Goal: Navigation & Orientation: Find specific page/section

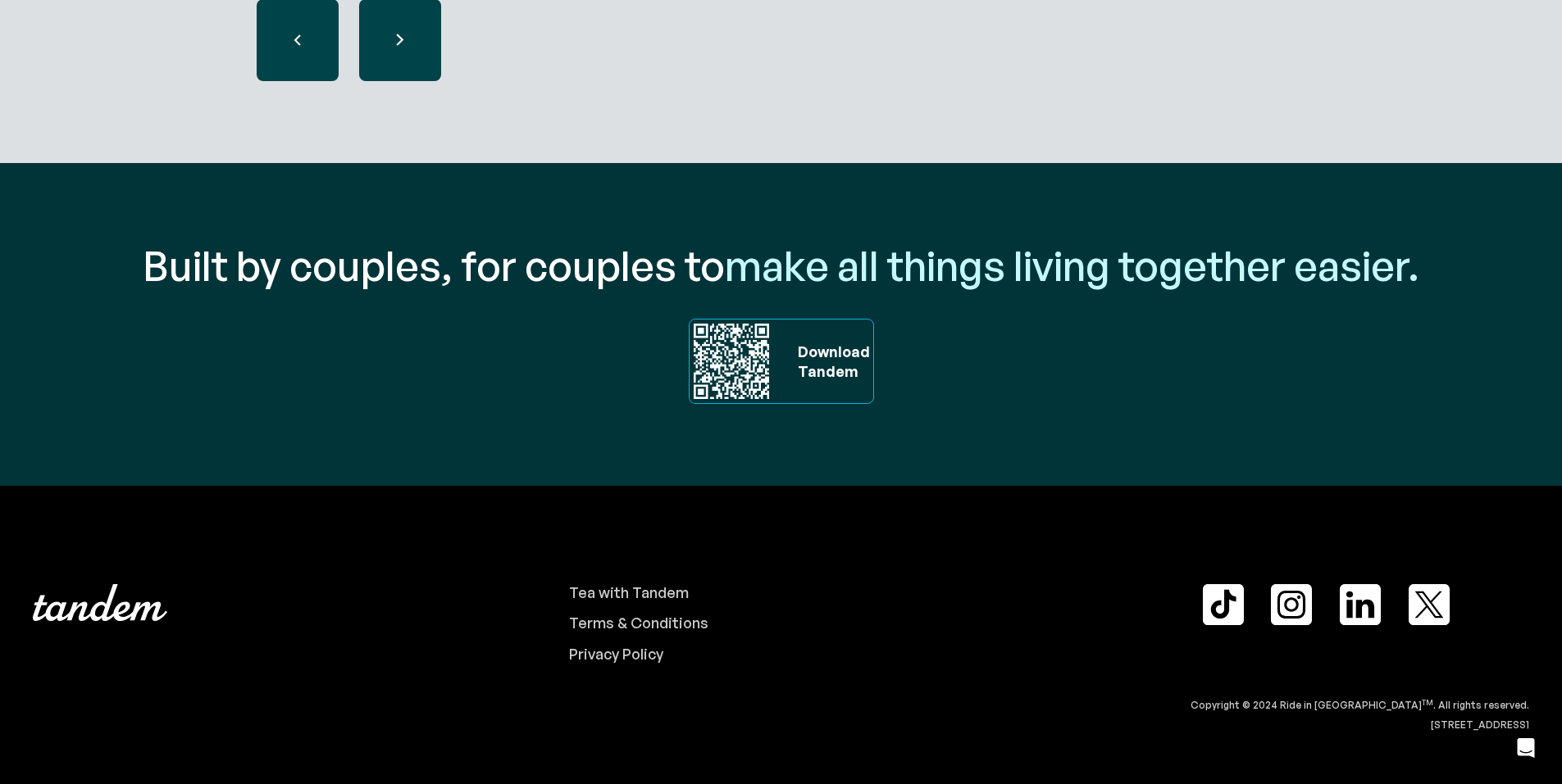
scroll to position [5541, 0]
click at [615, 599] on div "Tea with Tandem" at bounding box center [629, 594] width 120 height 18
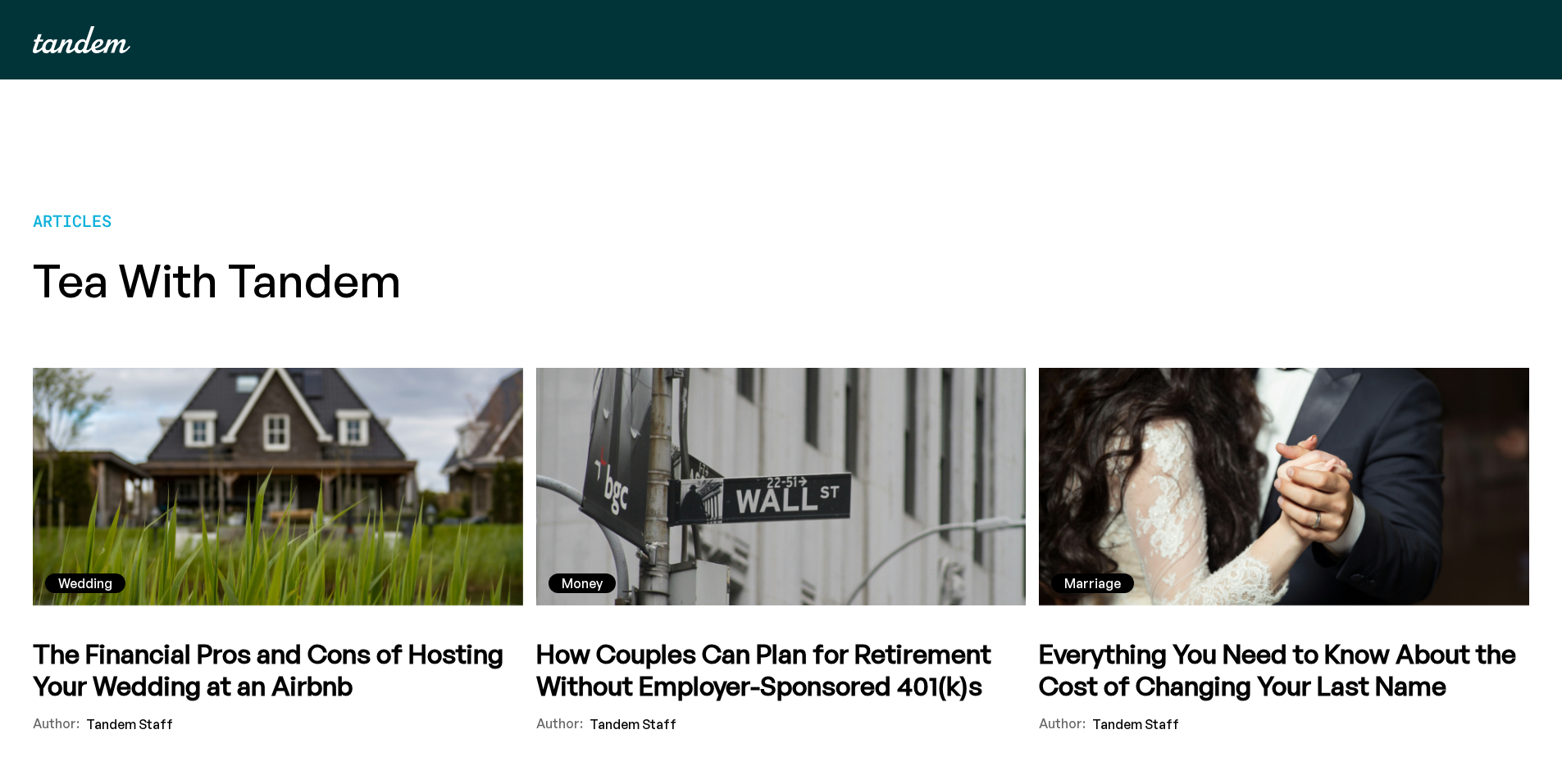
click at [69, 51] on img "home" at bounding box center [82, 40] width 98 height 27
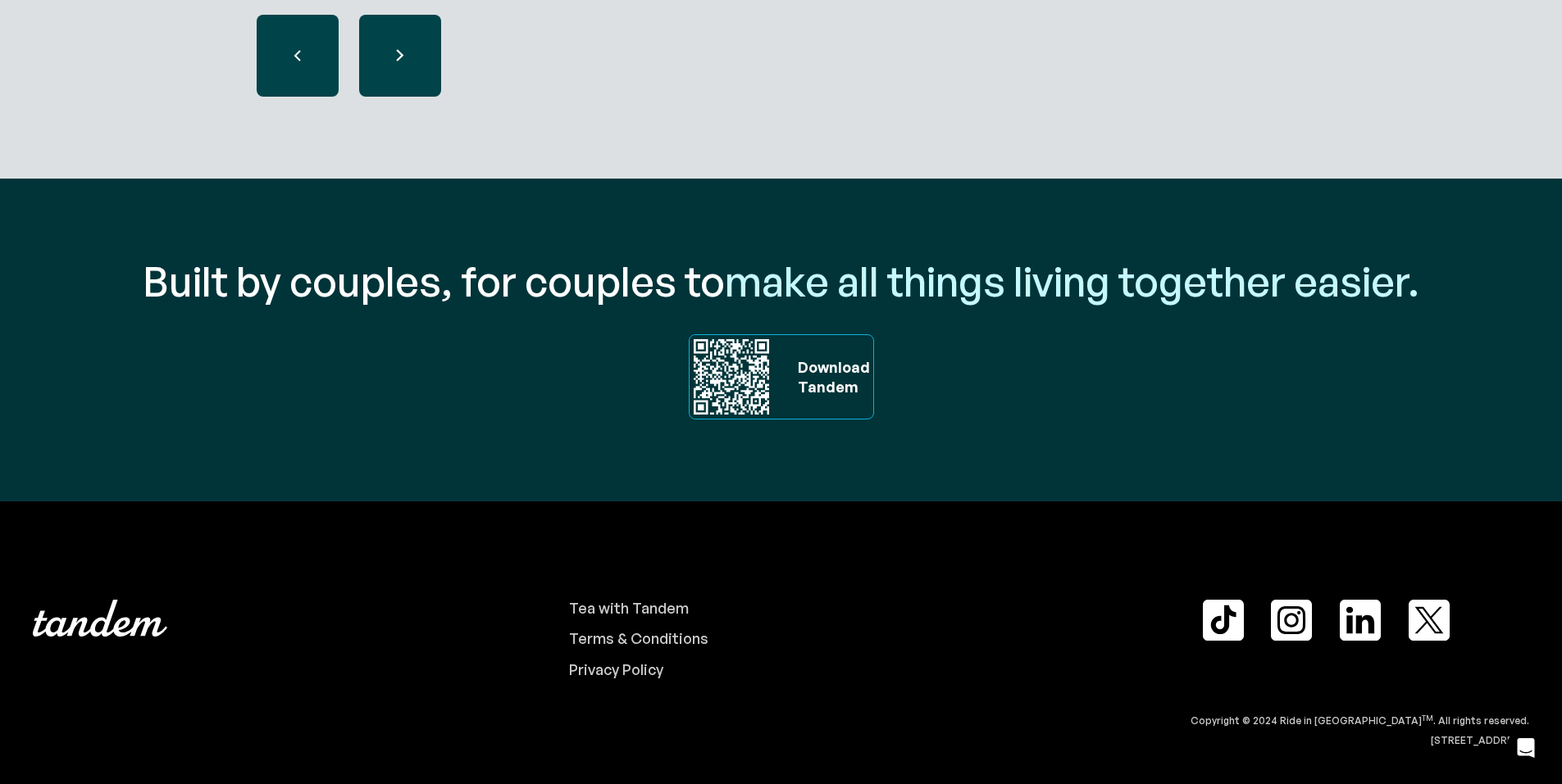
scroll to position [5541, 0]
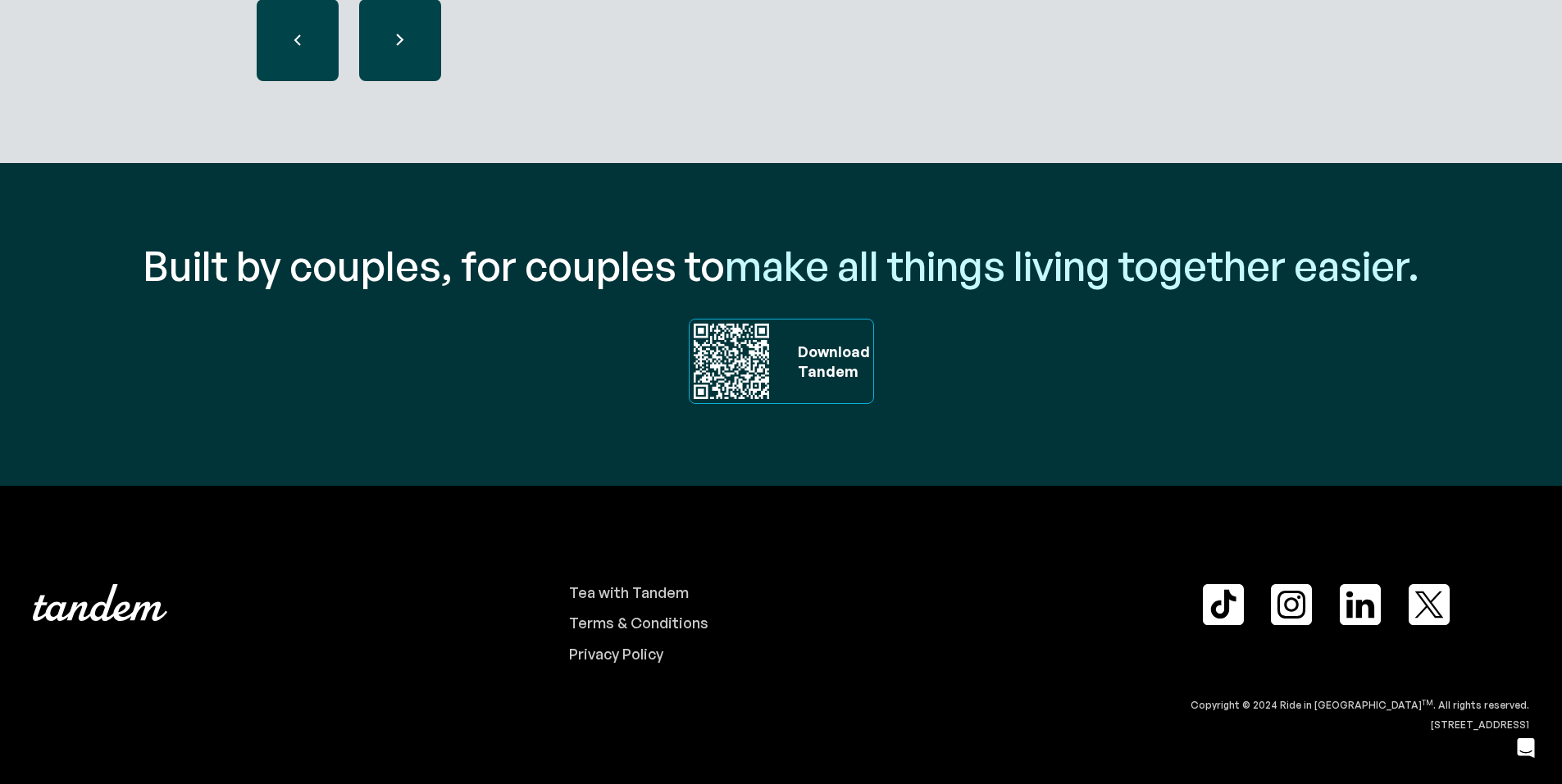
click at [1359, 614] on img at bounding box center [1361, 605] width 41 height 41
